Goal: Information Seeking & Learning: Learn about a topic

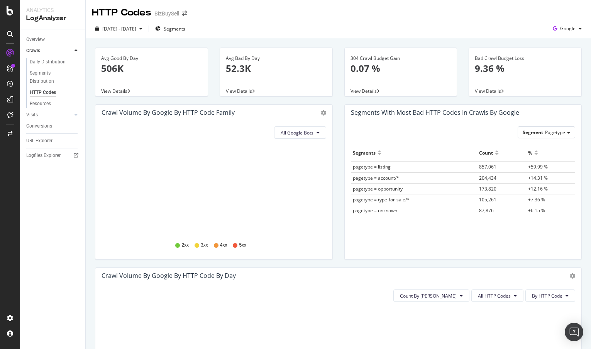
click at [316, 331] on div at bounding box center [339, 353] width 474 height 90
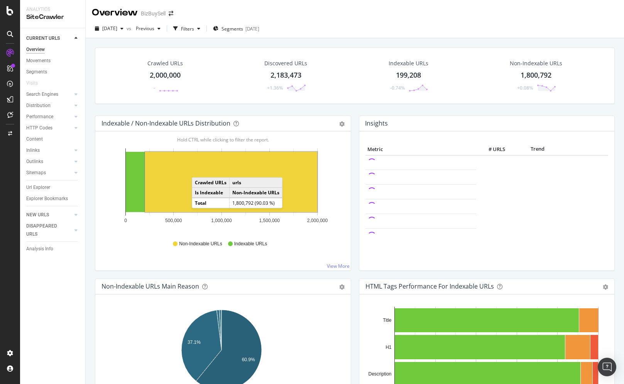
click at [200, 169] on rect "A chart." at bounding box center [231, 182] width 172 height 60
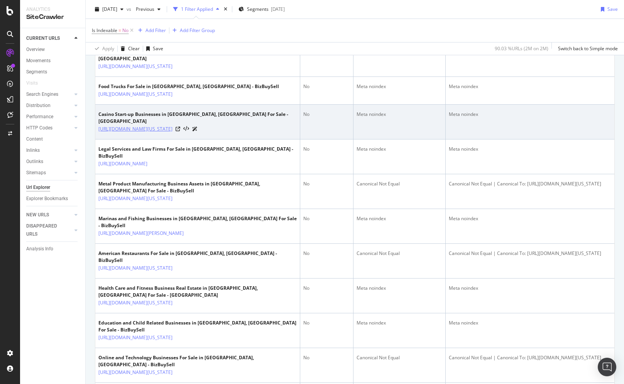
scroll to position [386, 0]
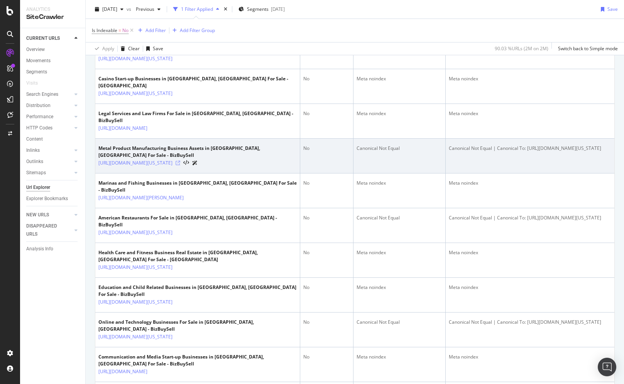
click at [180, 165] on icon at bounding box center [178, 163] width 5 height 5
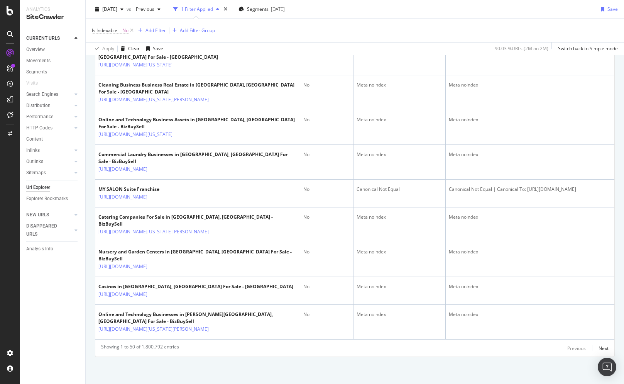
scroll to position [1723, 0]
